Goal: Browse casually

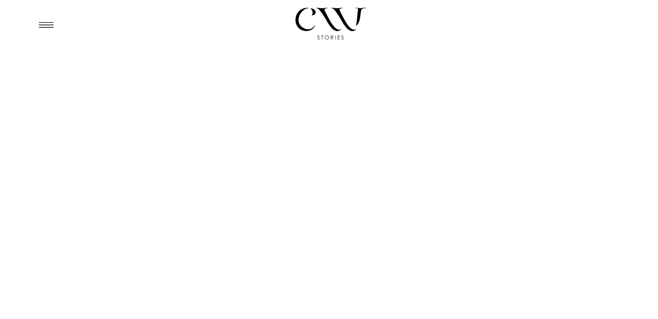
click at [54, 24] on icon at bounding box center [46, 24] width 22 height 21
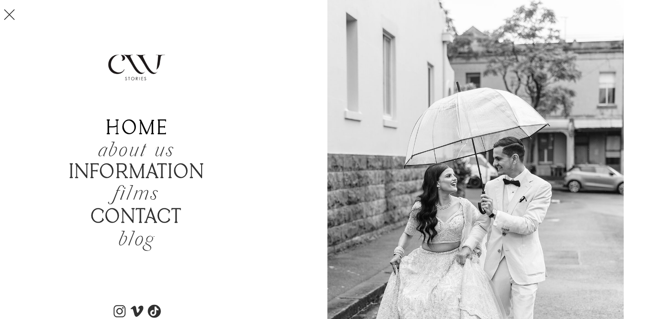
click at [158, 129] on b "home" at bounding box center [137, 128] width 62 height 23
click at [151, 126] on b "home" at bounding box center [137, 128] width 62 height 23
click at [160, 149] on icon "about us" at bounding box center [136, 151] width 77 height 27
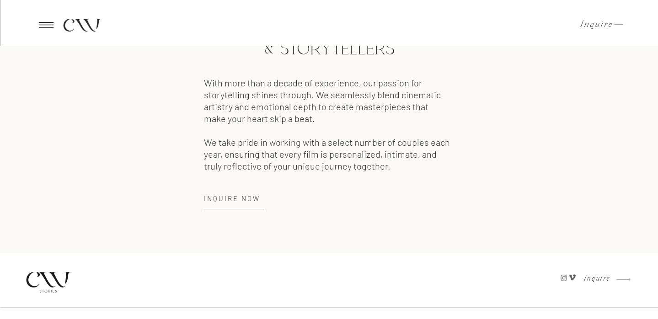
scroll to position [1309, 0]
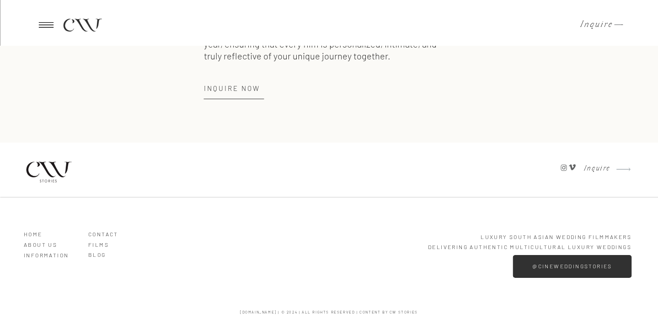
click at [52, 23] on icon at bounding box center [46, 24] width 22 height 21
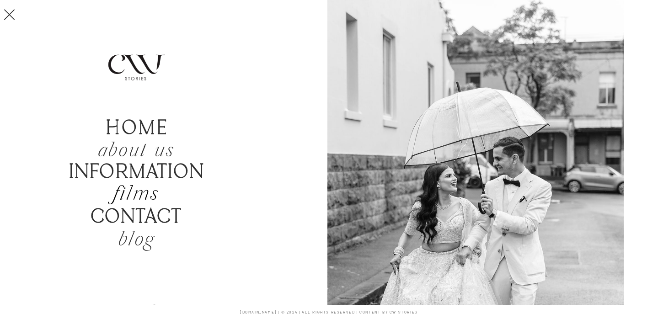
click at [138, 192] on h2 "films" at bounding box center [136, 194] width 87 height 21
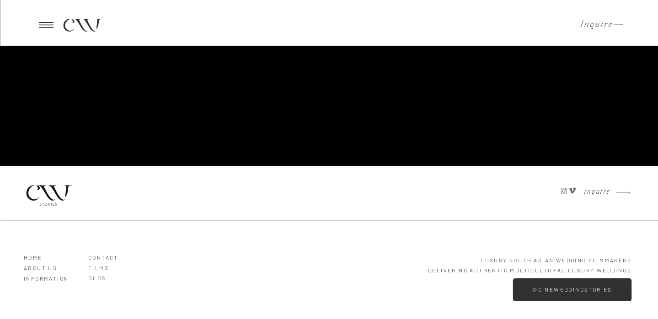
scroll to position [2256, 0]
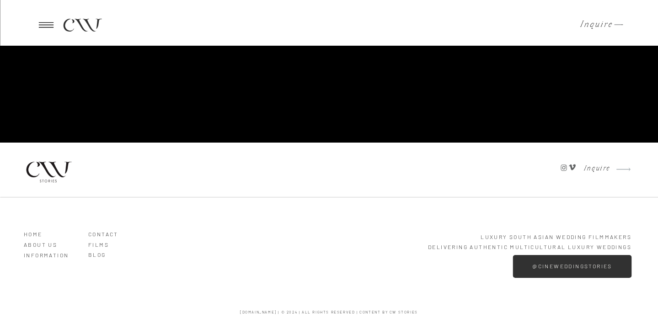
click at [45, 24] on icon at bounding box center [46, 24] width 22 height 21
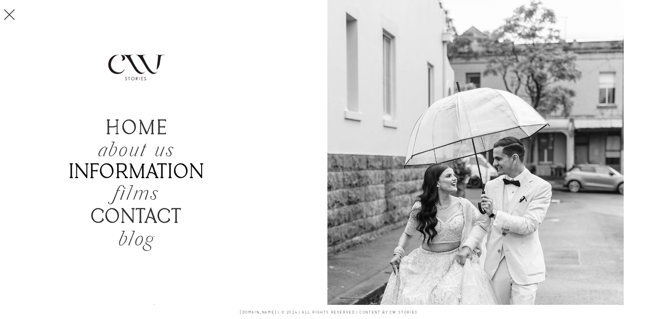
click at [163, 170] on b "Information" at bounding box center [137, 172] width 136 height 23
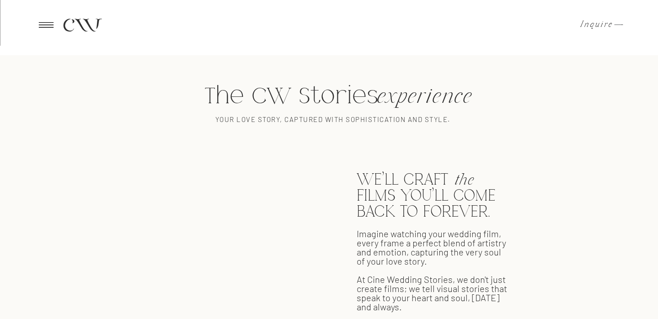
scroll to position [358, 0]
click at [320, 97] on h1 "The CW Stories" at bounding box center [291, 97] width 209 height 25
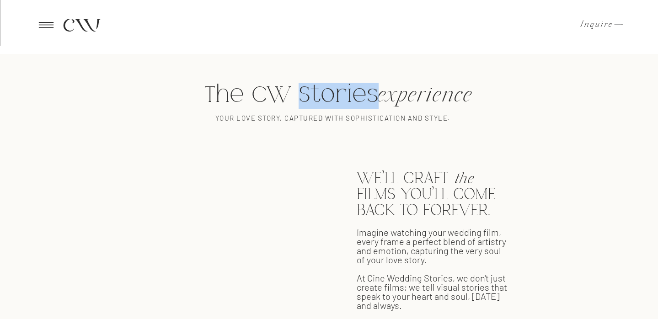
click at [320, 97] on h1 "The CW Stories" at bounding box center [291, 97] width 209 height 25
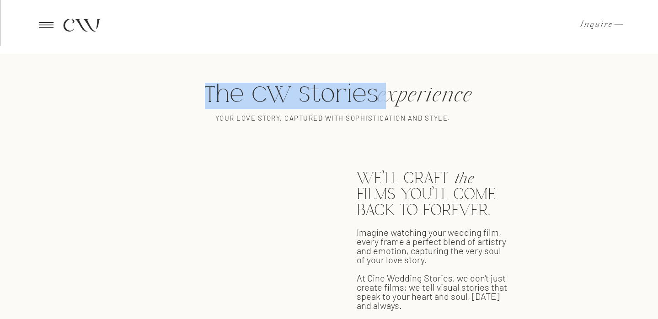
click at [320, 97] on h1 "The CW Stories" at bounding box center [291, 97] width 209 height 25
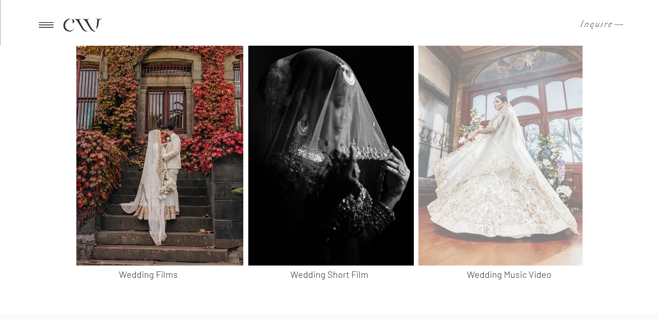
scroll to position [912, 0]
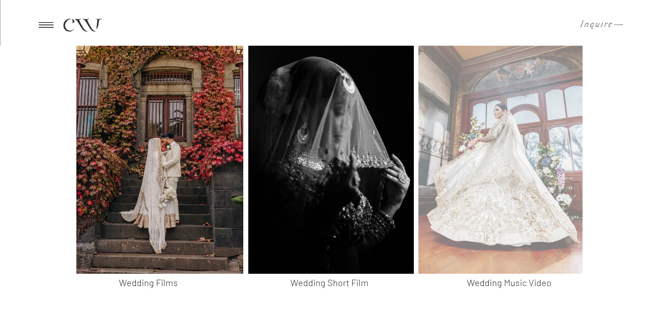
click at [472, 169] on div at bounding box center [500, 132] width 164 height 283
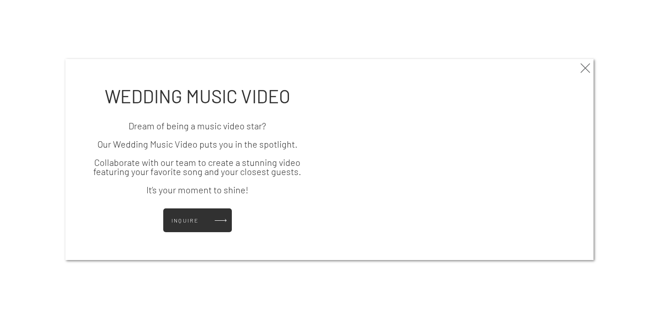
click at [458, 37] on div at bounding box center [329, 23] width 658 height 46
click at [582, 65] on icon at bounding box center [585, 68] width 16 height 18
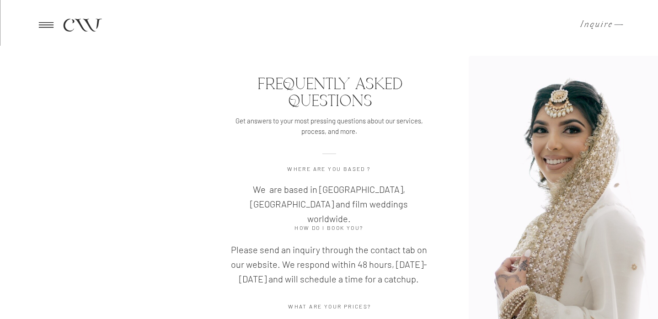
scroll to position [2244, 0]
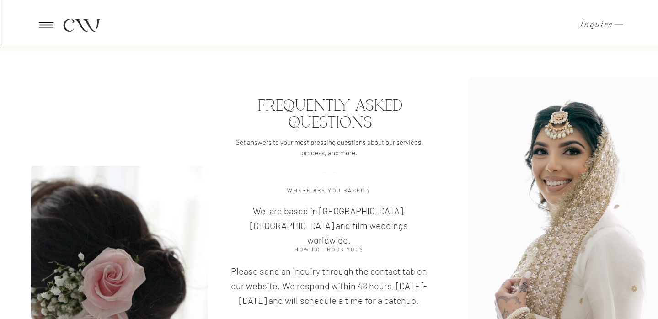
click at [357, 192] on h2 "Where are you baseD ?" at bounding box center [329, 192] width 169 height 11
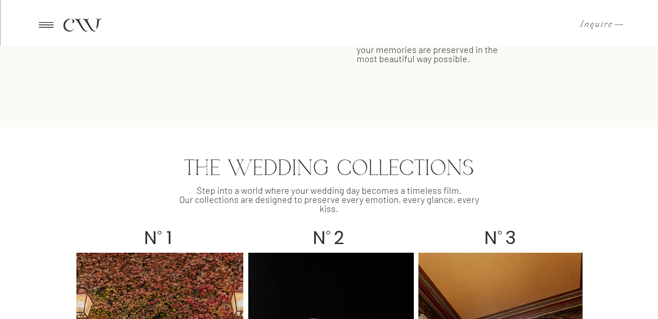
scroll to position [0, 0]
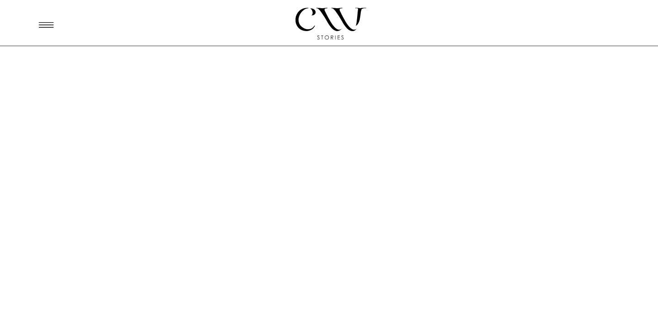
click at [46, 29] on icon at bounding box center [46, 24] width 22 height 21
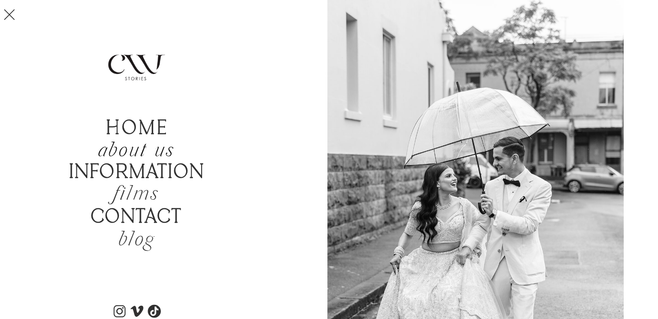
click at [120, 149] on icon "about us" at bounding box center [136, 151] width 77 height 27
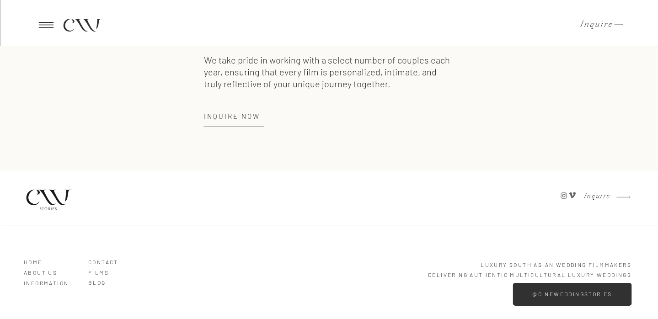
scroll to position [1309, 0]
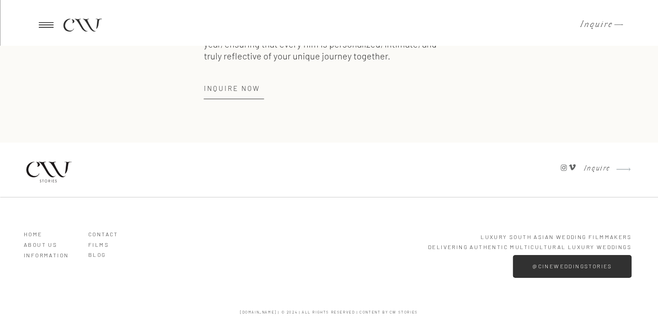
click at [92, 243] on h3 "Films" at bounding box center [114, 243] width 52 height 8
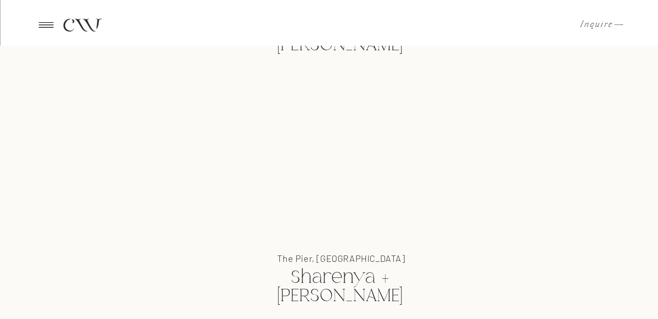
scroll to position [964, 0]
